Goal: Information Seeking & Learning: Learn about a topic

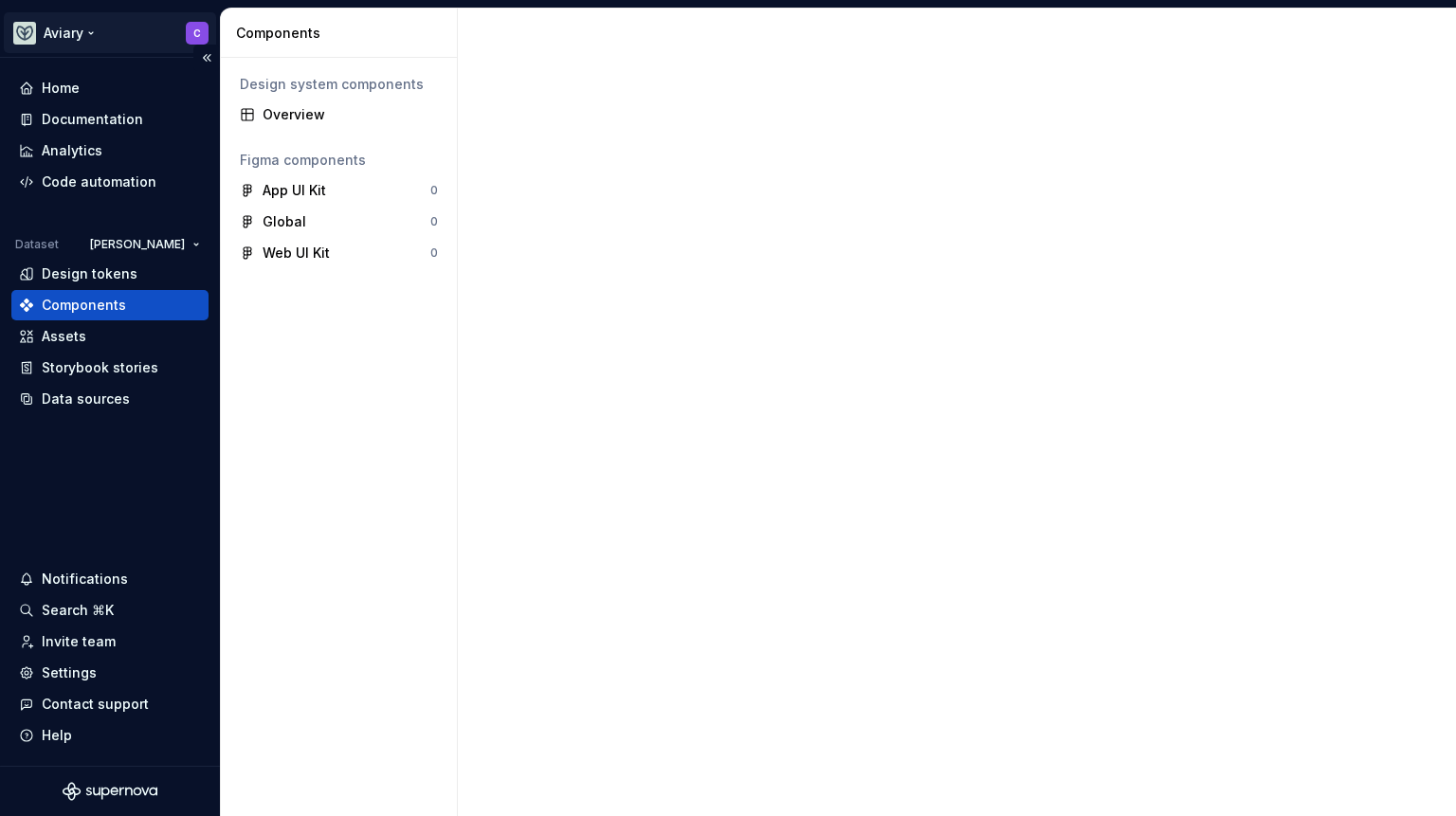
click at [87, 29] on html "Aviary C Home Documentation Analytics Code automation Dataset [PERSON_NAME] Des…" at bounding box center [728, 408] width 1456 height 816
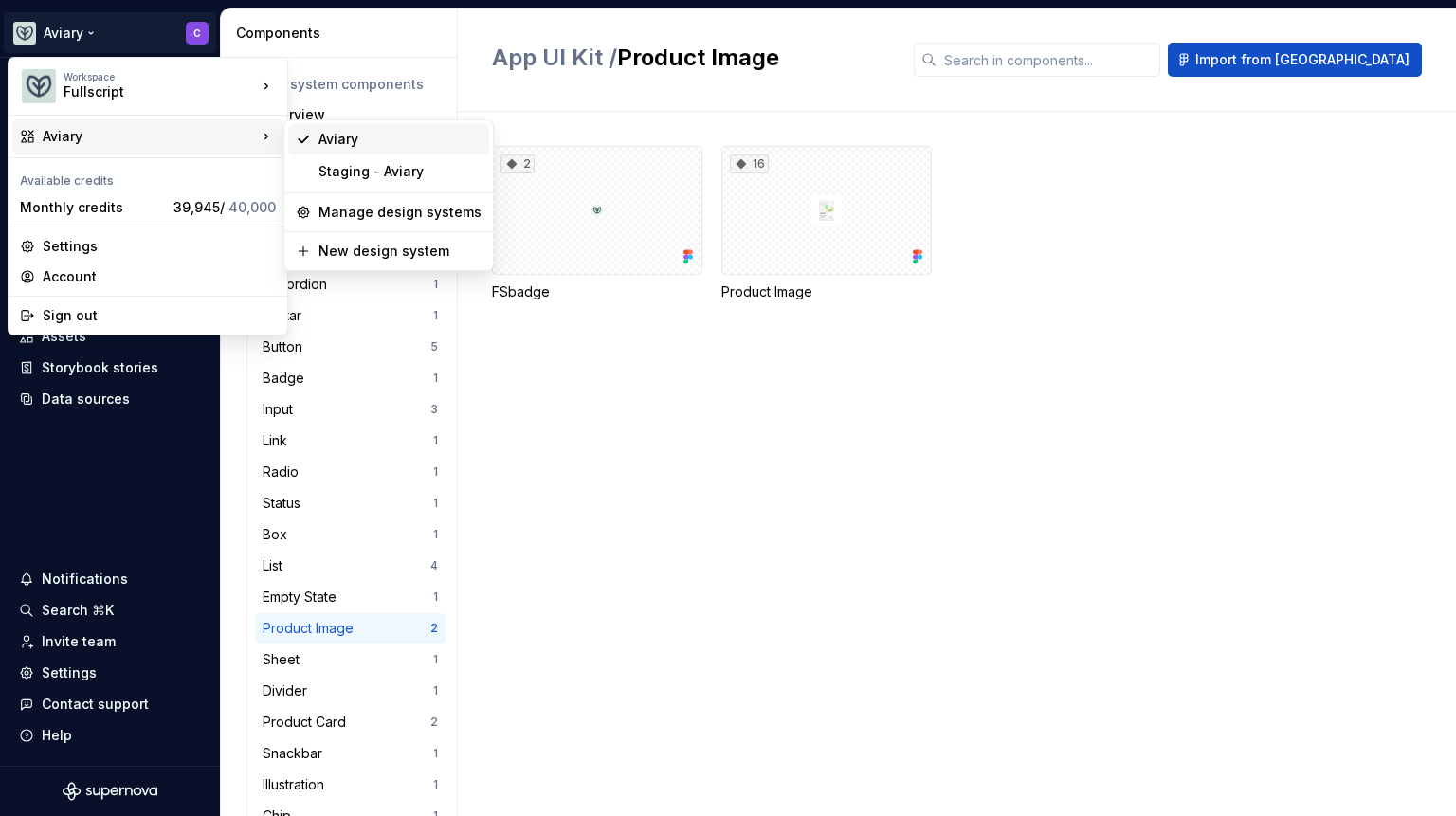
click at [405, 147] on div "Aviary" at bounding box center [399, 139] width 163 height 19
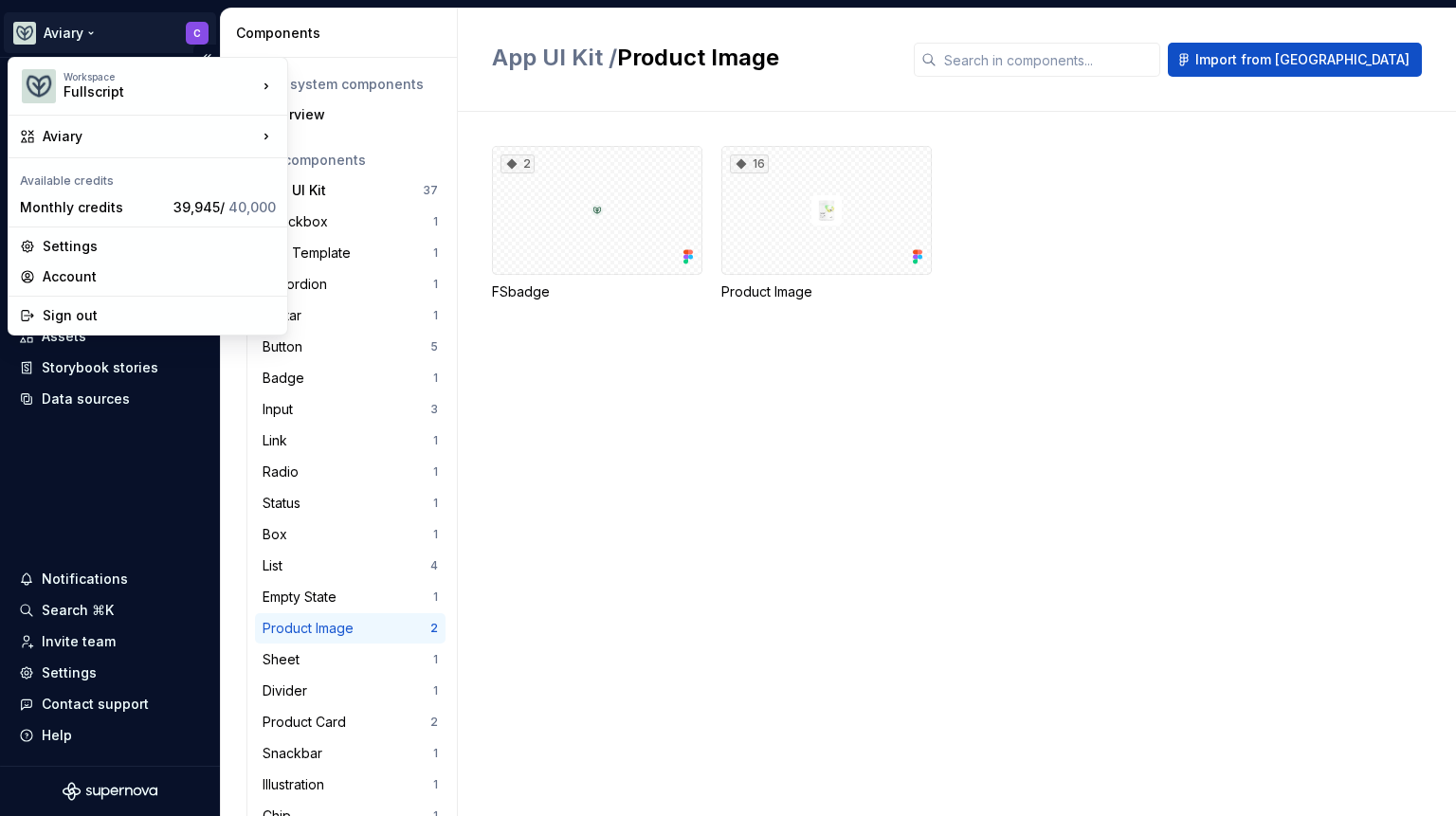
click at [17, 23] on html "Aviary C Home Documentation Analytics Code automation Dataset [PERSON_NAME] Des…" at bounding box center [728, 408] width 1456 height 816
click at [60, 76] on div "Workspace Fullscript" at bounding box center [139, 86] width 237 height 49
click at [114, 26] on html "Aviary C Home Documentation Analytics Code automation Dataset [PERSON_NAME] Des…" at bounding box center [728, 408] width 1456 height 816
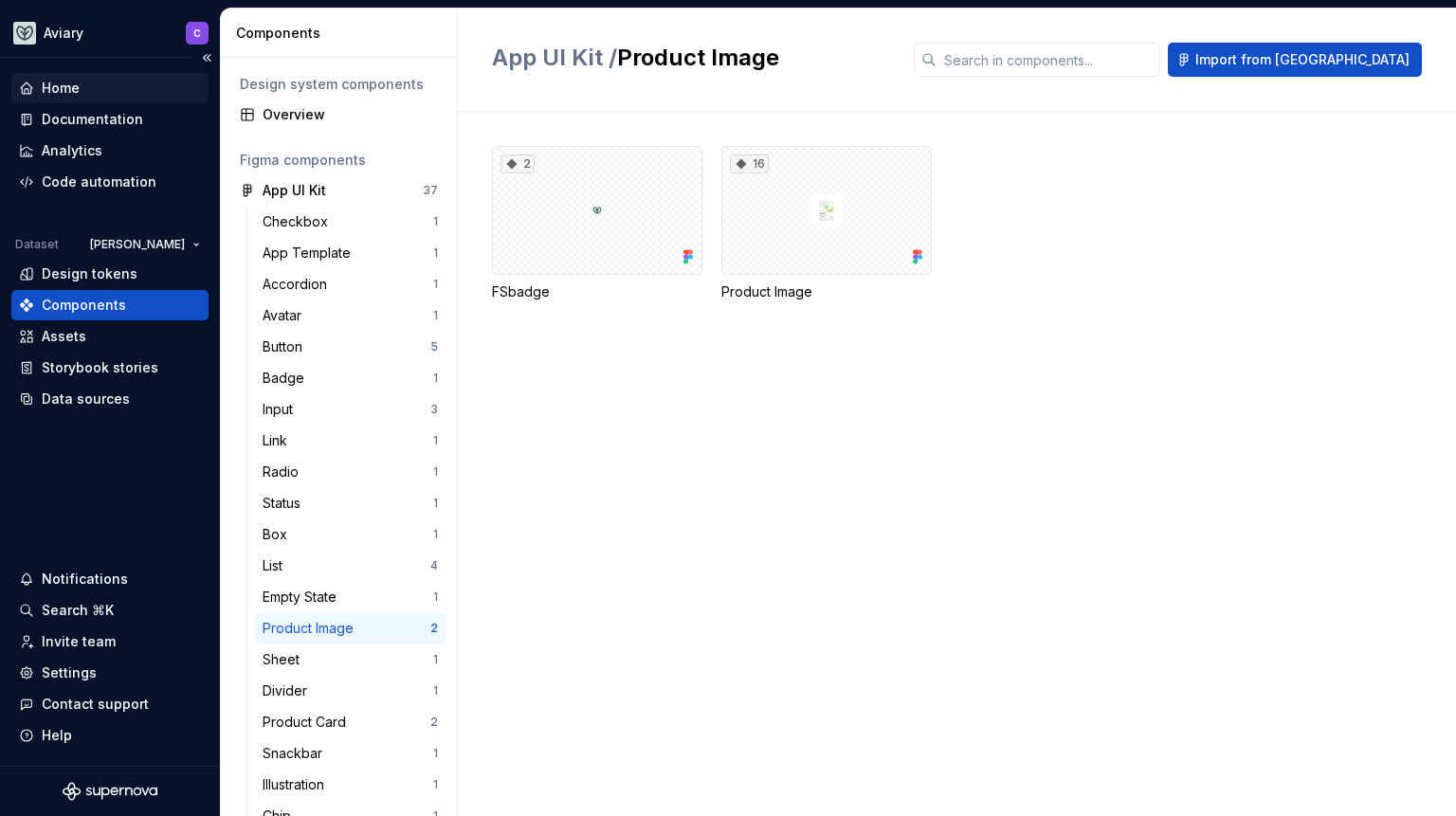
click at [70, 86] on div "Home" at bounding box center [61, 88] width 38 height 19
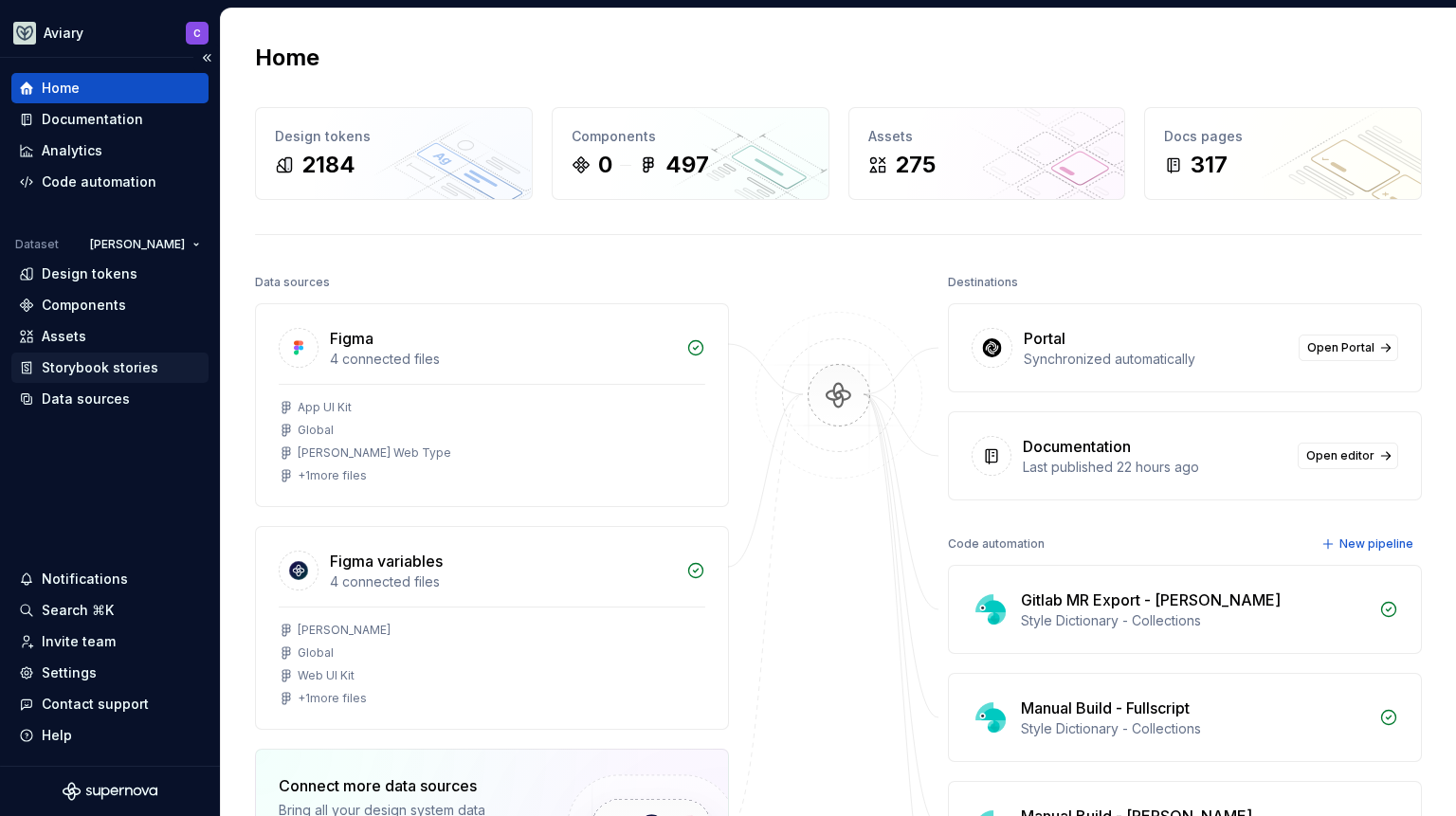
click at [129, 365] on div "Storybook stories" at bounding box center [100, 367] width 117 height 19
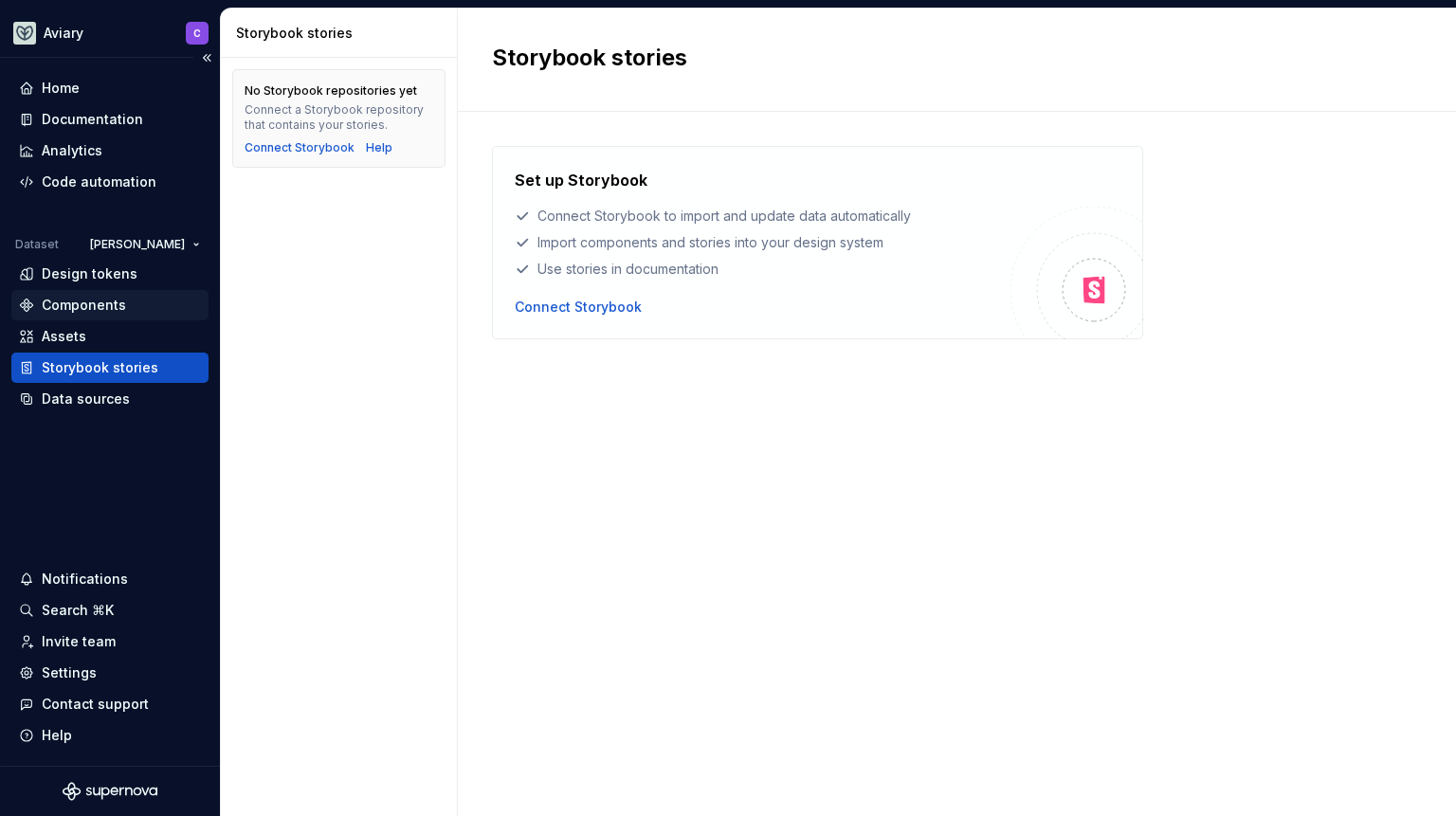
click at [92, 316] on div "Components" at bounding box center [110, 305] width 197 height 30
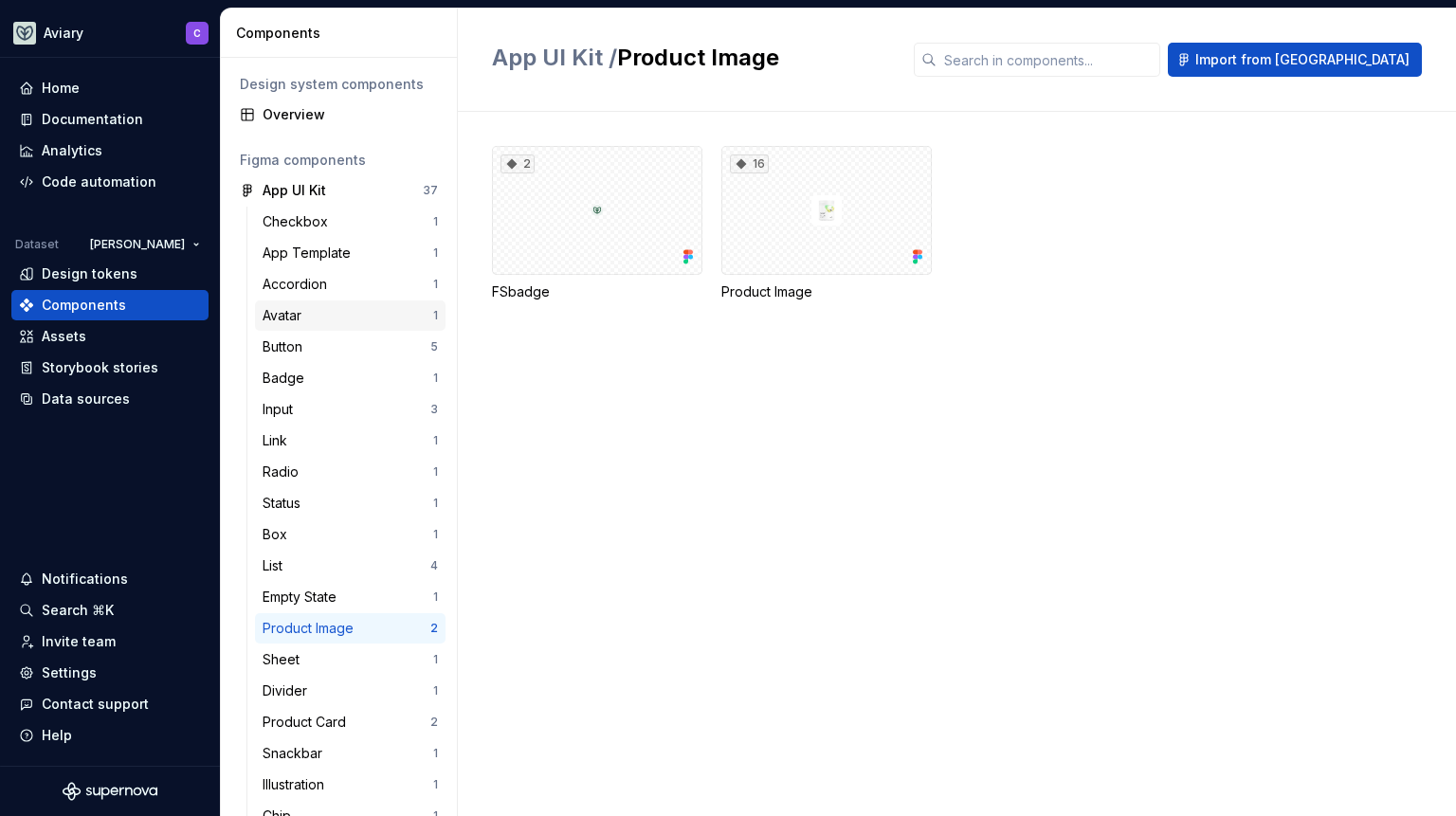
click at [343, 310] on div "Avatar" at bounding box center [347, 315] width 171 height 19
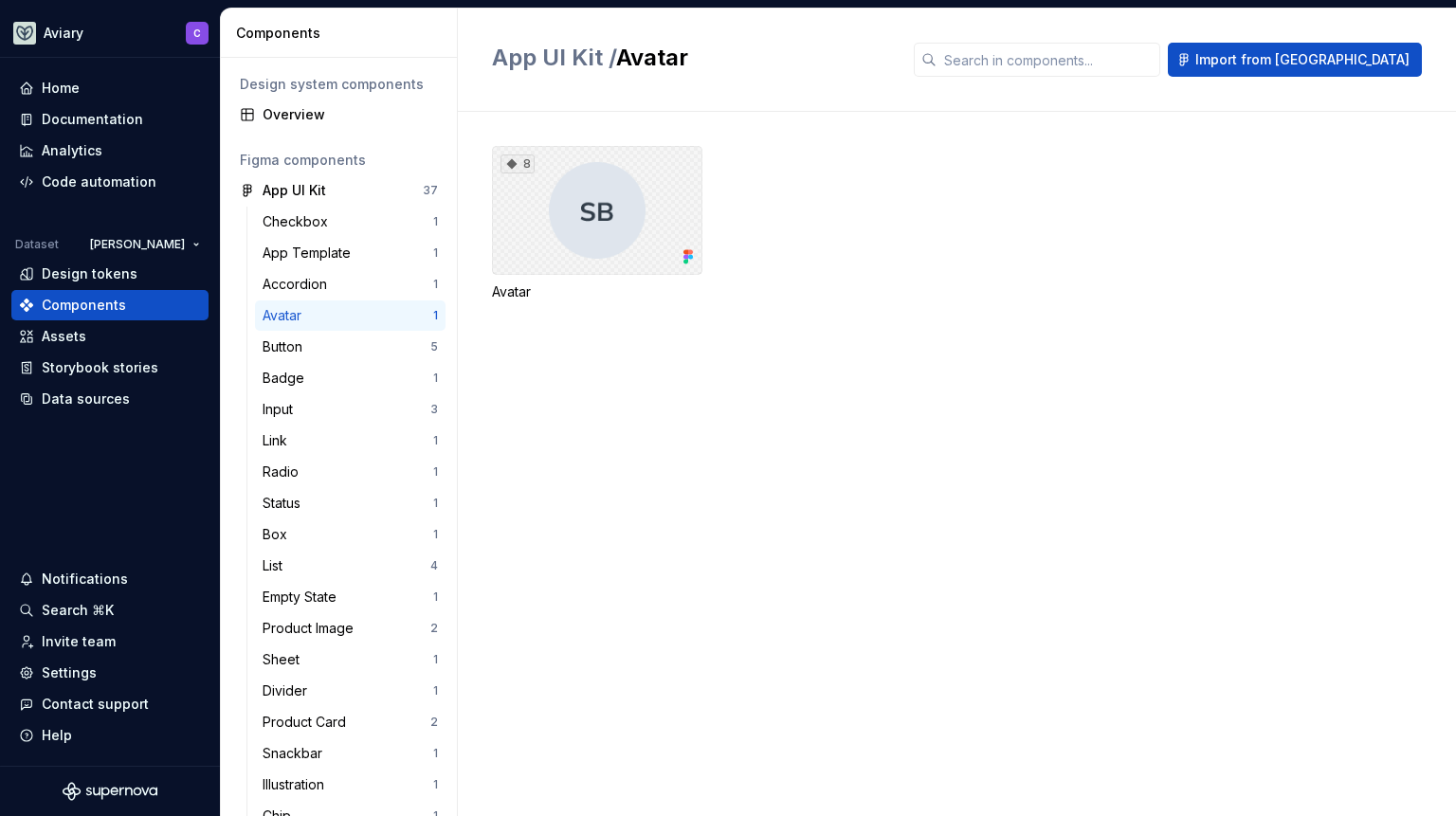
click at [670, 203] on div "8" at bounding box center [596, 209] width 210 height 129
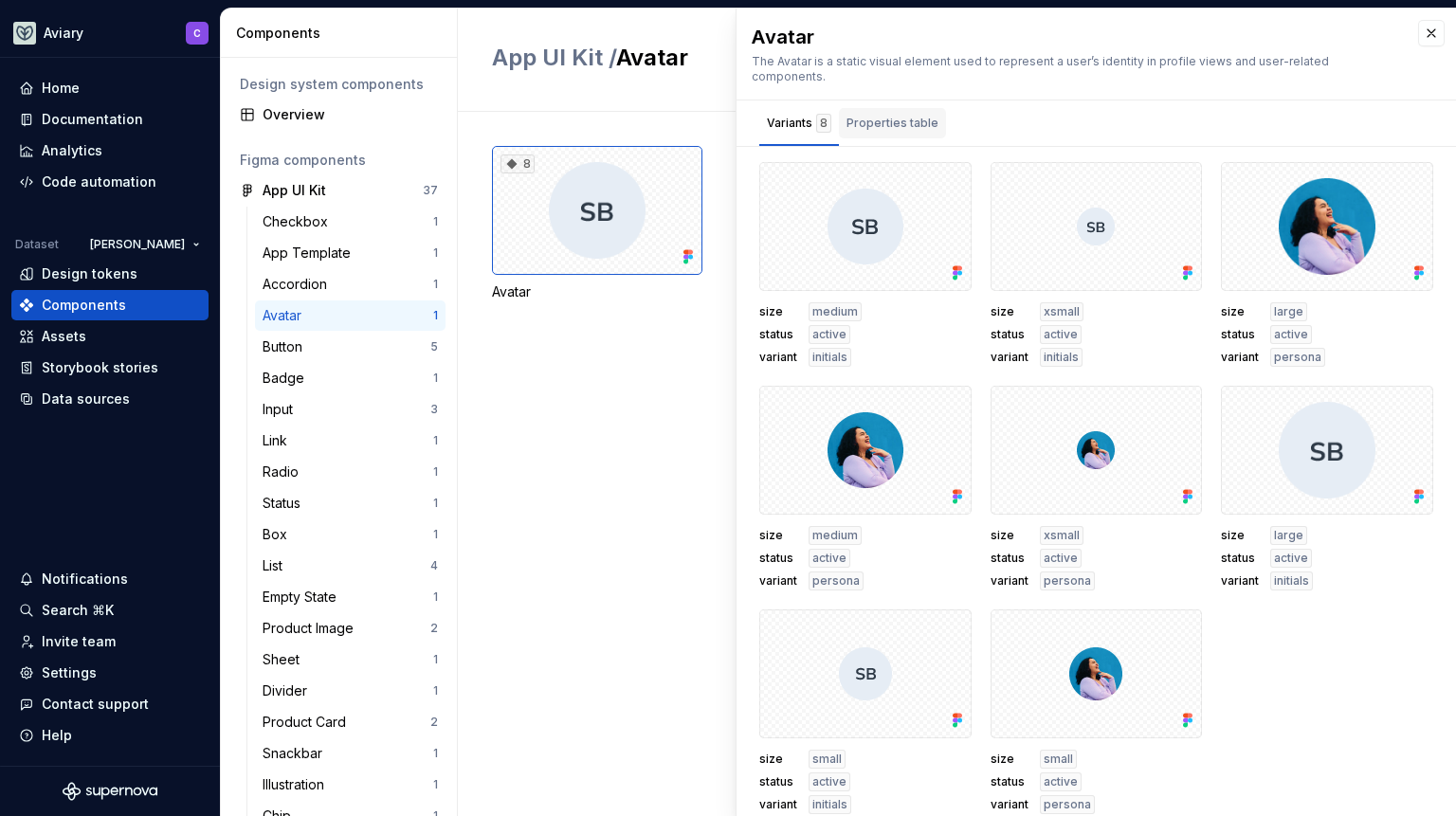
click at [900, 114] on div "Properties table" at bounding box center [893, 123] width 92 height 19
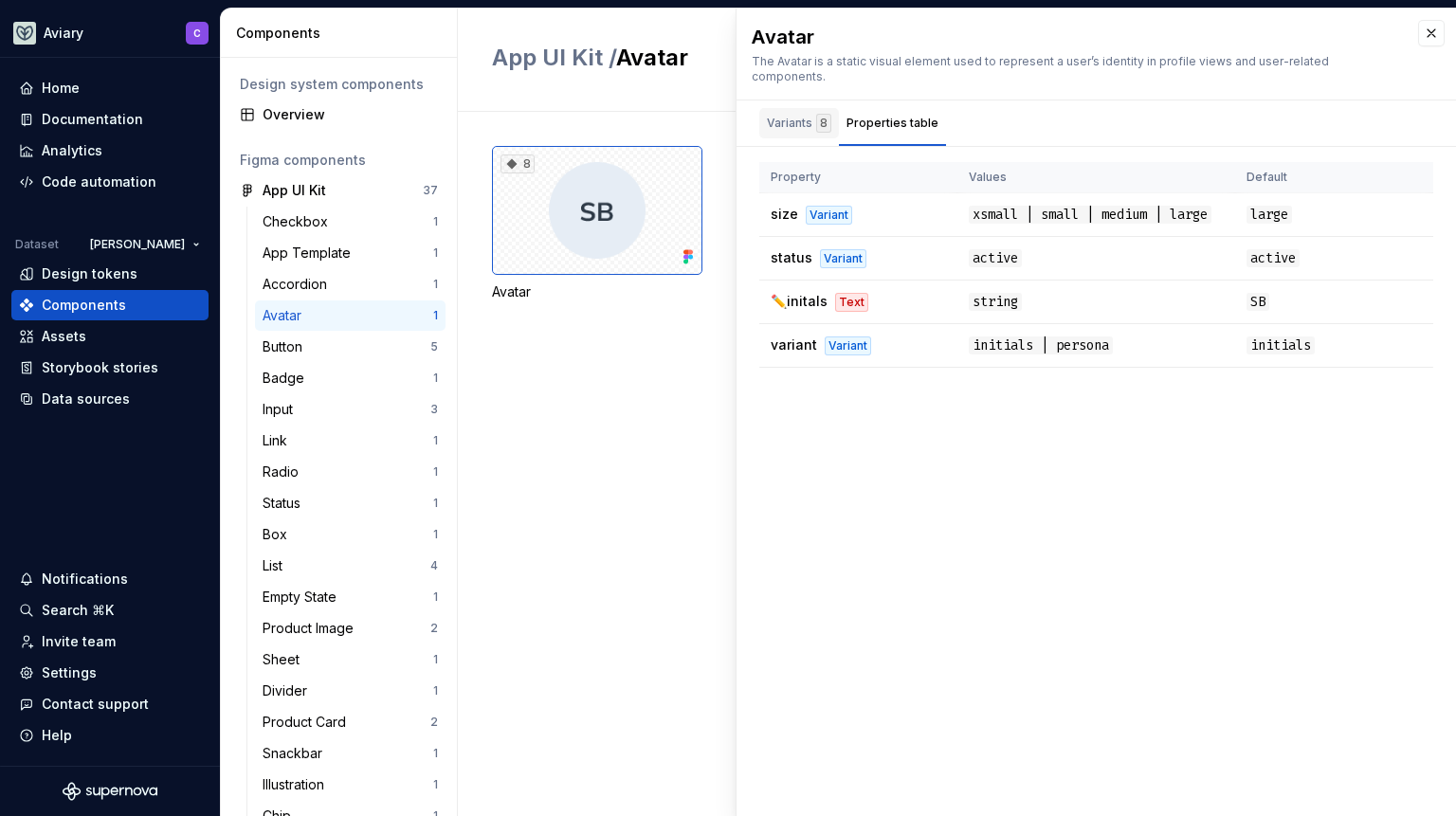
click at [814, 115] on div "Variants 8" at bounding box center [799, 123] width 65 height 19
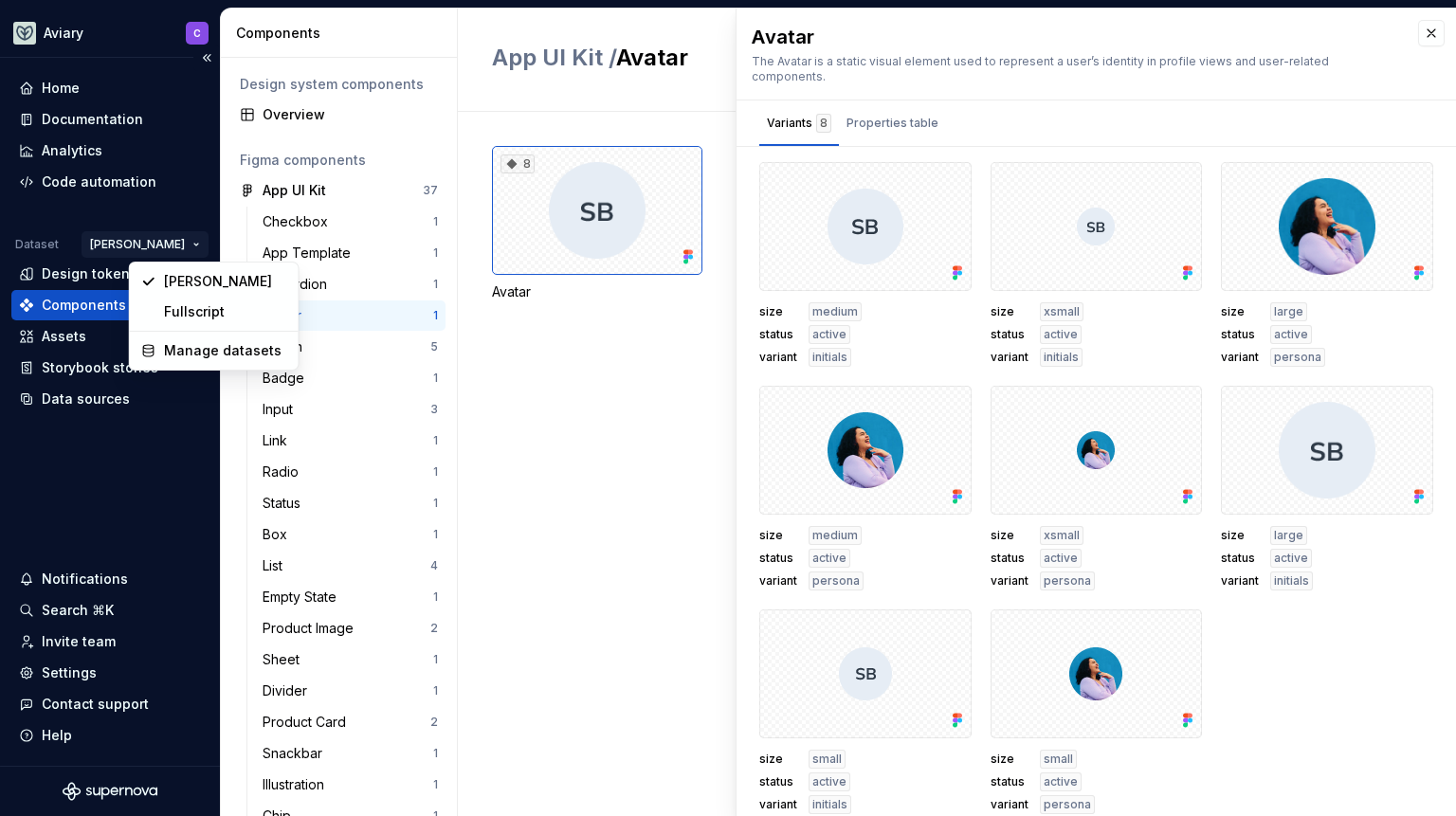
click at [192, 234] on html "Aviary C Home Documentation Analytics Code automation Dataset [PERSON_NAME] Des…" at bounding box center [728, 408] width 1456 height 816
click at [192, 297] on div "Fullscript" at bounding box center [214, 312] width 162 height 30
